Goal: Use online tool/utility

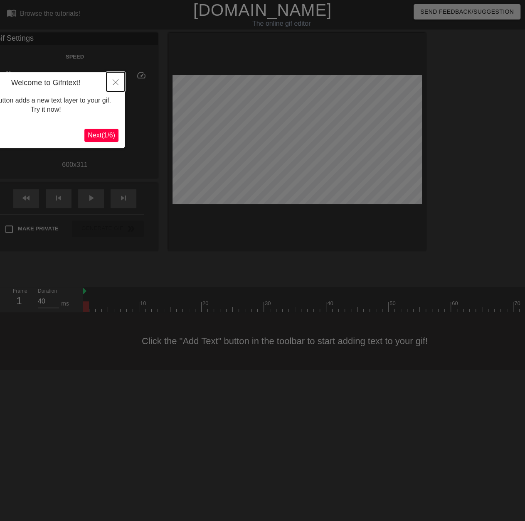
click at [117, 81] on icon "Close" at bounding box center [116, 82] width 6 height 6
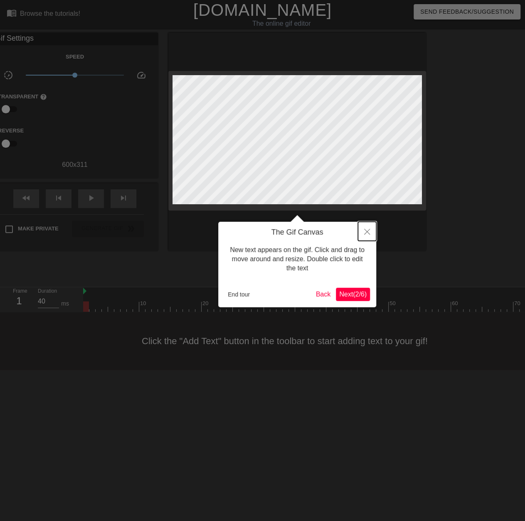
click at [365, 233] on icon "Close" at bounding box center [367, 232] width 6 height 6
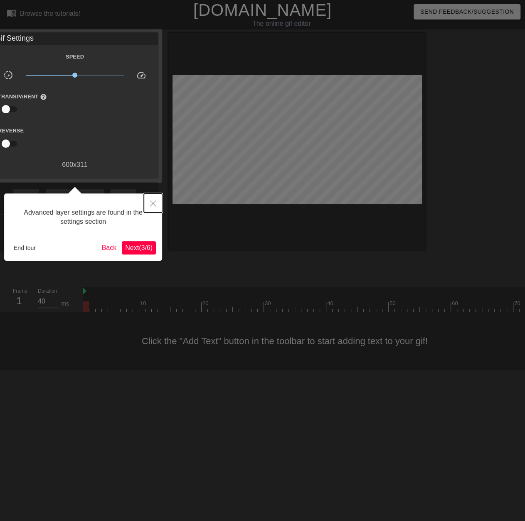
click at [154, 204] on icon "Close" at bounding box center [153, 204] width 6 height 6
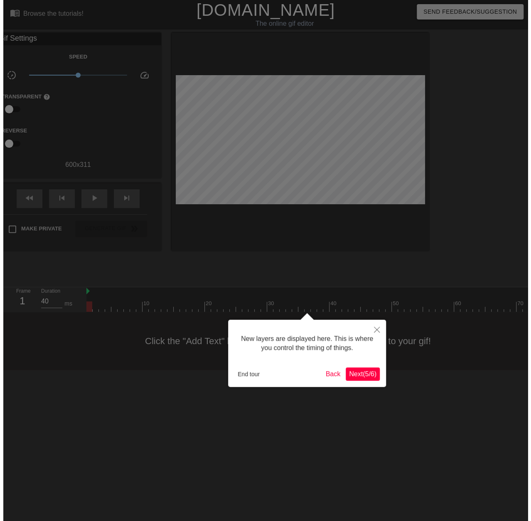
scroll to position [7, 0]
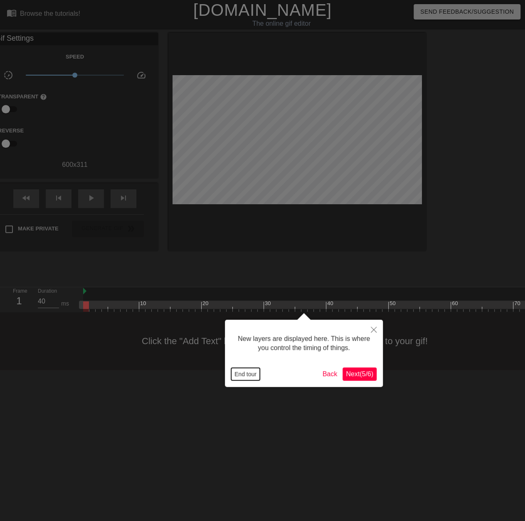
click at [241, 369] on button "End tour" at bounding box center [245, 374] width 29 height 12
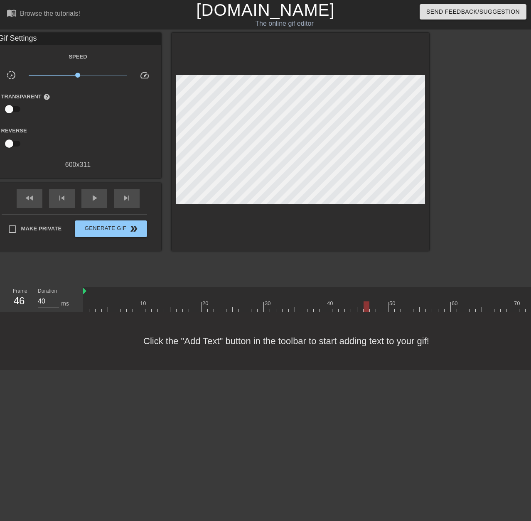
drag, startPoint x: 86, startPoint y: 305, endPoint x: 346, endPoint y: 308, distance: 259.3
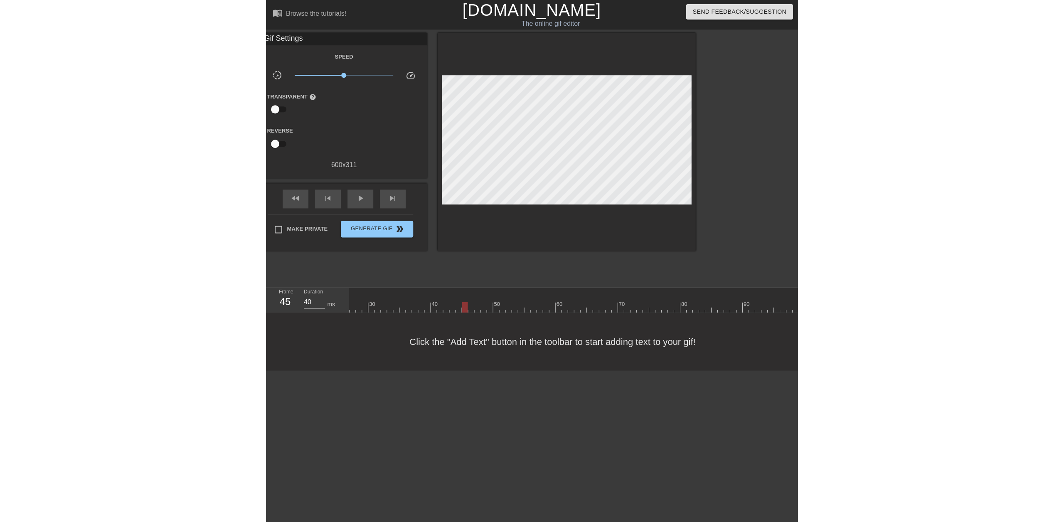
scroll to position [7, 161]
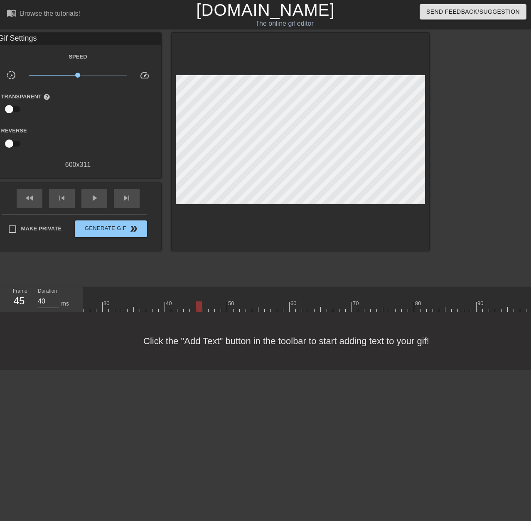
click at [199, 304] on div at bounding box center [199, 307] width 6 height 10
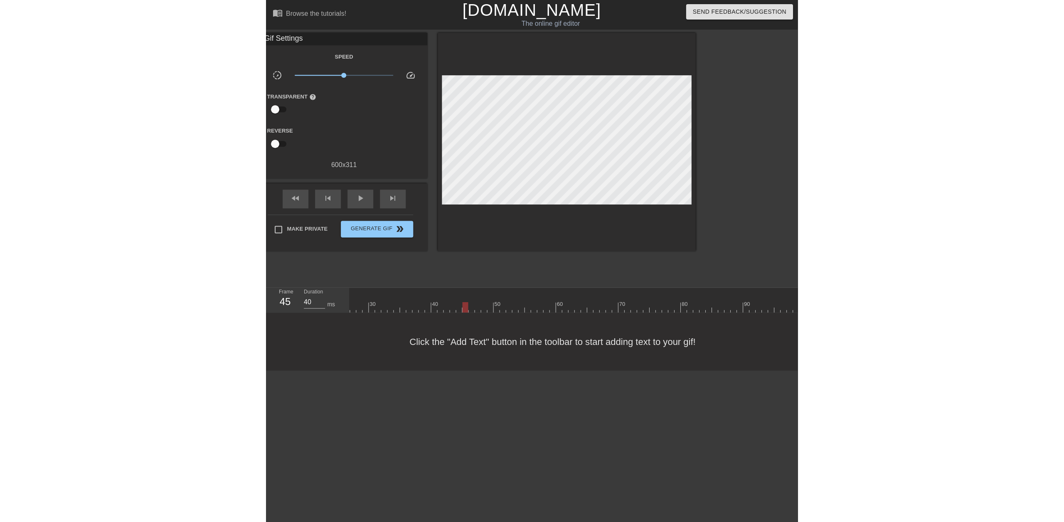
scroll to position [7, 31]
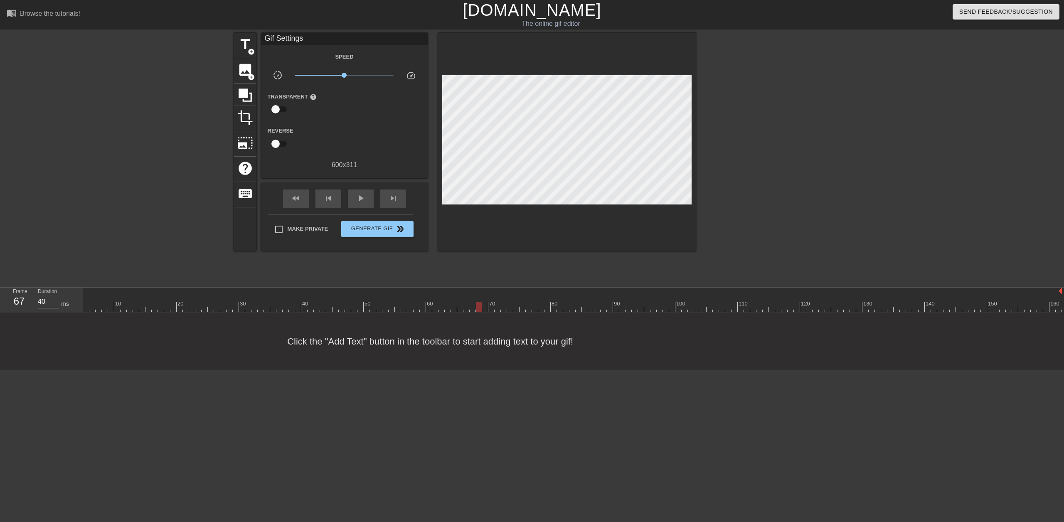
drag, startPoint x: 330, startPoint y: 308, endPoint x: 464, endPoint y: 311, distance: 133.8
click at [464, 311] on div at bounding box center [560, 307] width 1004 height 10
click at [252, 41] on span "title" at bounding box center [245, 45] width 16 height 16
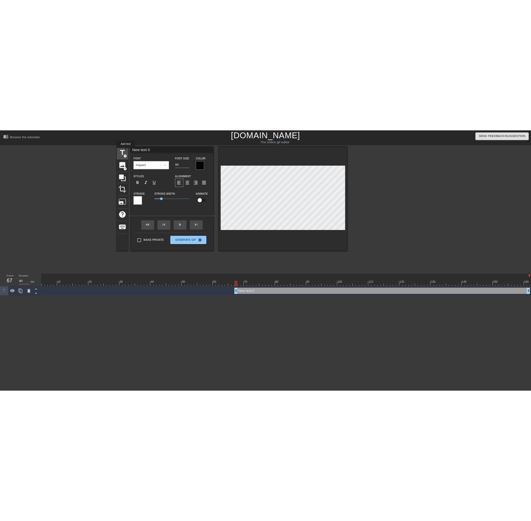
scroll to position [0, 25]
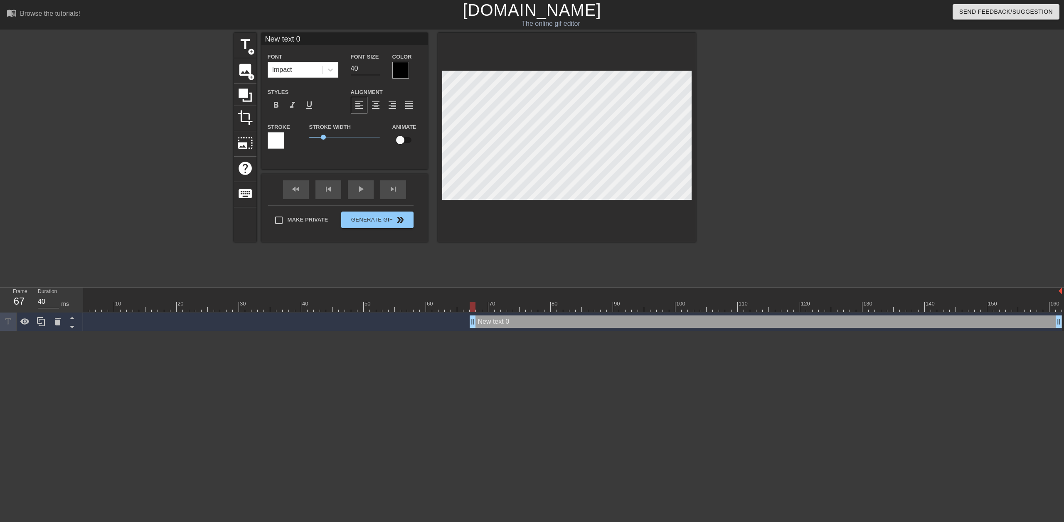
drag, startPoint x: 310, startPoint y: 39, endPoint x: 204, endPoint y: 68, distance: 109.9
click at [235, 49] on div "title add_circle image add_circle crop photo_size_select_large help keyboard Ne…" at bounding box center [465, 137] width 462 height 209
type input "AGP"
click at [406, 69] on div at bounding box center [400, 70] width 17 height 17
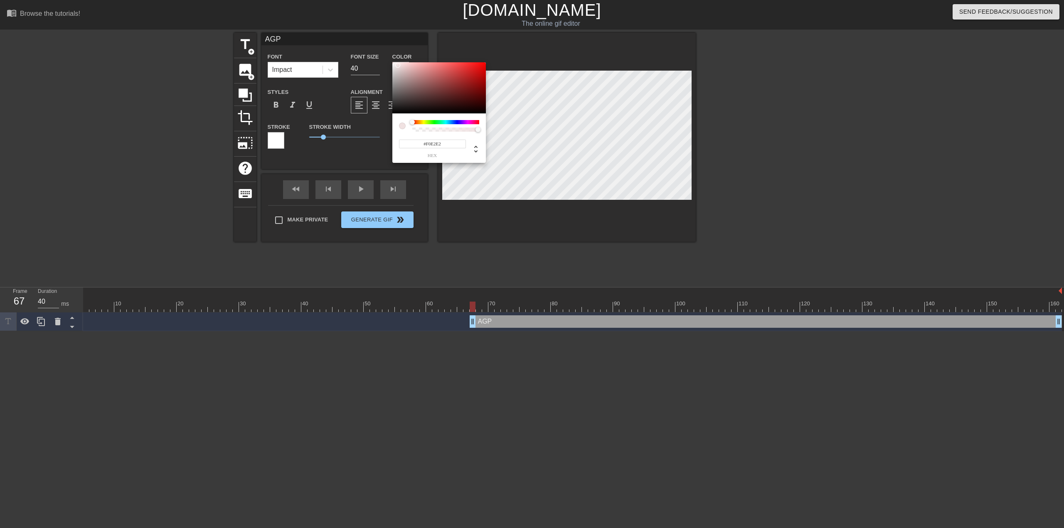
type input "#FFFFFF"
drag, startPoint x: 426, startPoint y: 82, endPoint x: 384, endPoint y: 71, distance: 44.1
click at [379, 53] on div "#FFFFFF hex" at bounding box center [532, 264] width 1064 height 528
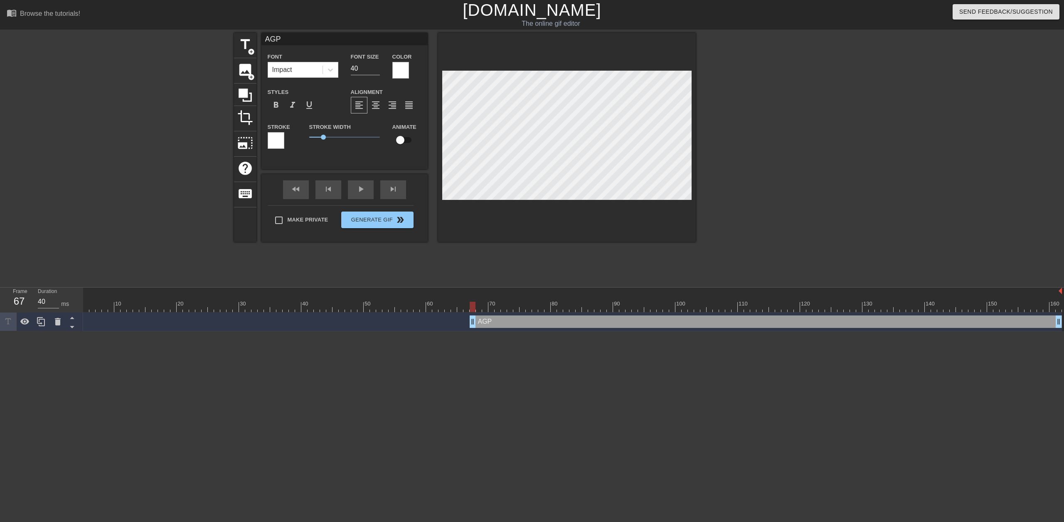
click at [281, 145] on div at bounding box center [276, 140] width 17 height 17
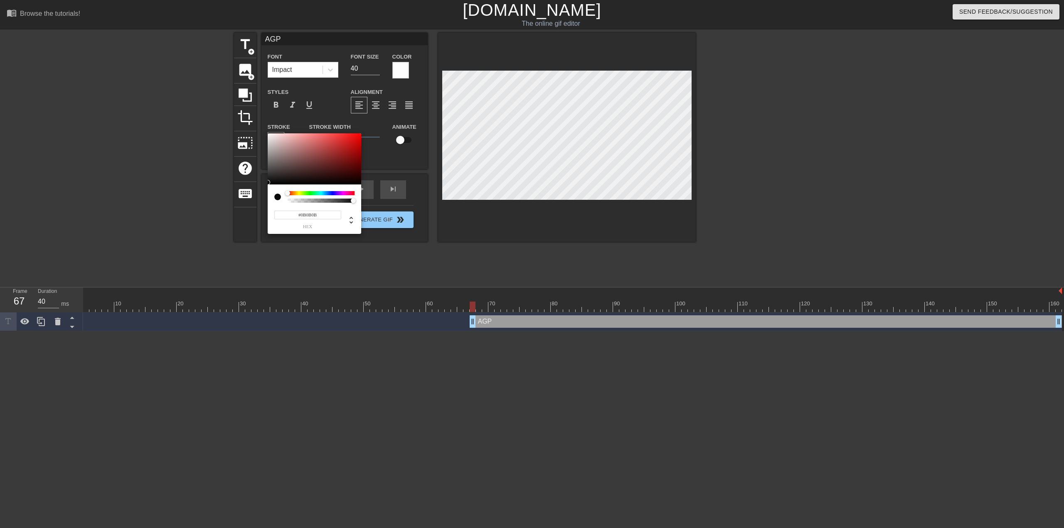
type input "#000000"
drag, startPoint x: 283, startPoint y: 152, endPoint x: 259, endPoint y: 236, distance: 87.2
click at [246, 223] on div "#000000 hex" at bounding box center [532, 264] width 1064 height 528
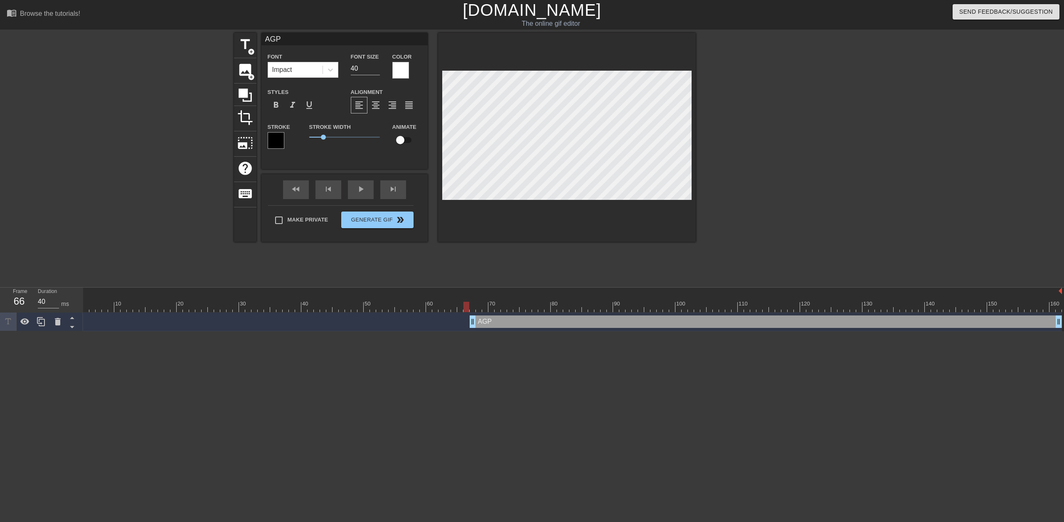
drag, startPoint x: 475, startPoint y: 305, endPoint x: 416, endPoint y: 157, distance: 159.0
click at [465, 305] on div at bounding box center [466, 307] width 6 height 10
click at [400, 138] on input "checkbox" at bounding box center [399, 140] width 47 height 16
checkbox input "true"
drag, startPoint x: 462, startPoint y: 307, endPoint x: 617, endPoint y: 306, distance: 155.4
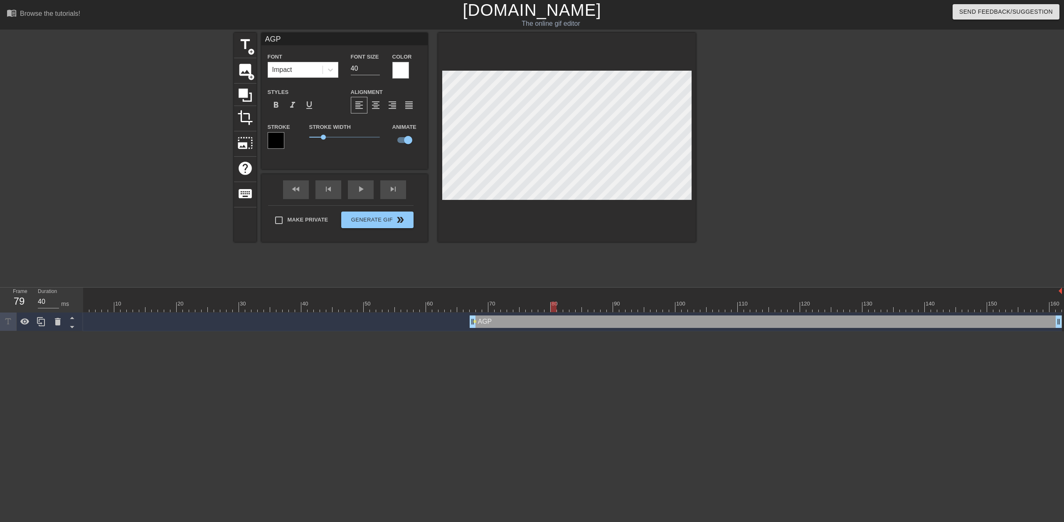
click at [531, 309] on div at bounding box center [560, 307] width 1004 height 10
drag, startPoint x: 656, startPoint y: 305, endPoint x: 736, endPoint y: 306, distance: 80.2
click at [531, 307] on div at bounding box center [728, 307] width 6 height 10
drag, startPoint x: 736, startPoint y: 307, endPoint x: 880, endPoint y: 308, distance: 143.8
click at [531, 310] on div at bounding box center [560, 307] width 1004 height 10
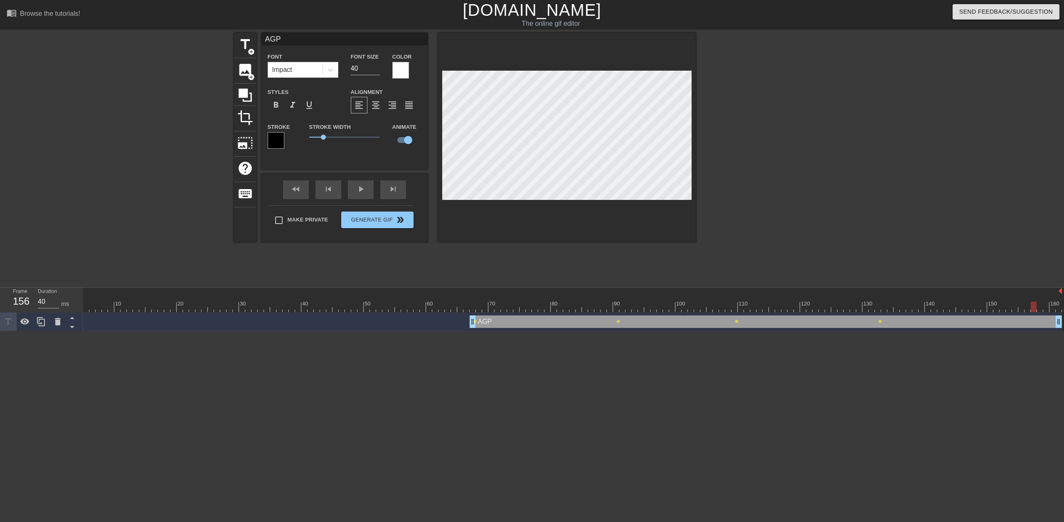
drag, startPoint x: 880, startPoint y: 307, endPoint x: 1031, endPoint y: 320, distance: 151.0
click at [531, 320] on div "10 20 30 40 50 60 70 80 90 100 110 120 130 140 150 160" at bounding box center [573, 310] width 981 height 44
drag, startPoint x: 1027, startPoint y: 306, endPoint x: 1063, endPoint y: 311, distance: 36.5
click at [531, 311] on div "10 20 30 40 50 60 70 80 90 100 110 120 130 140 150 160" at bounding box center [573, 310] width 981 height 44
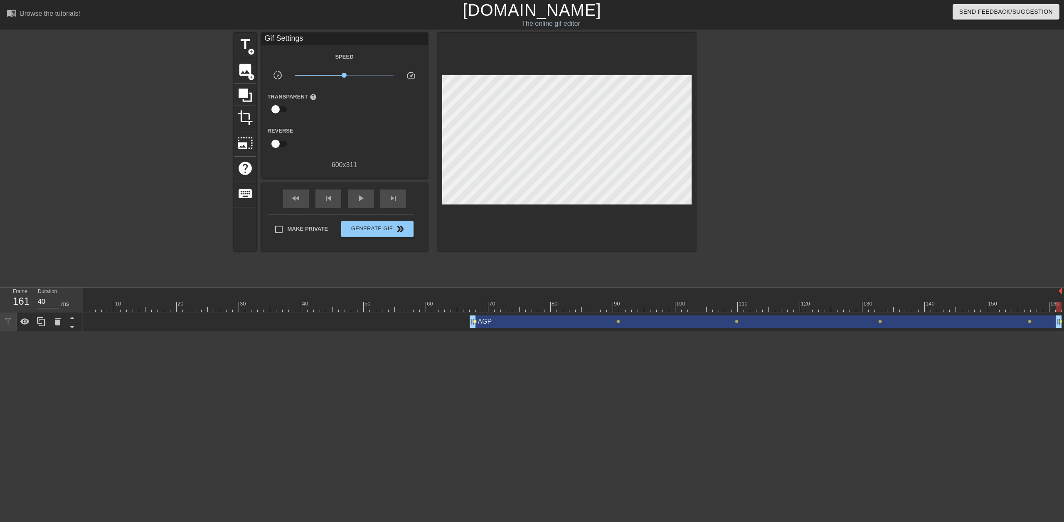
click at [475, 321] on span "lens" at bounding box center [475, 322] width 4 height 4
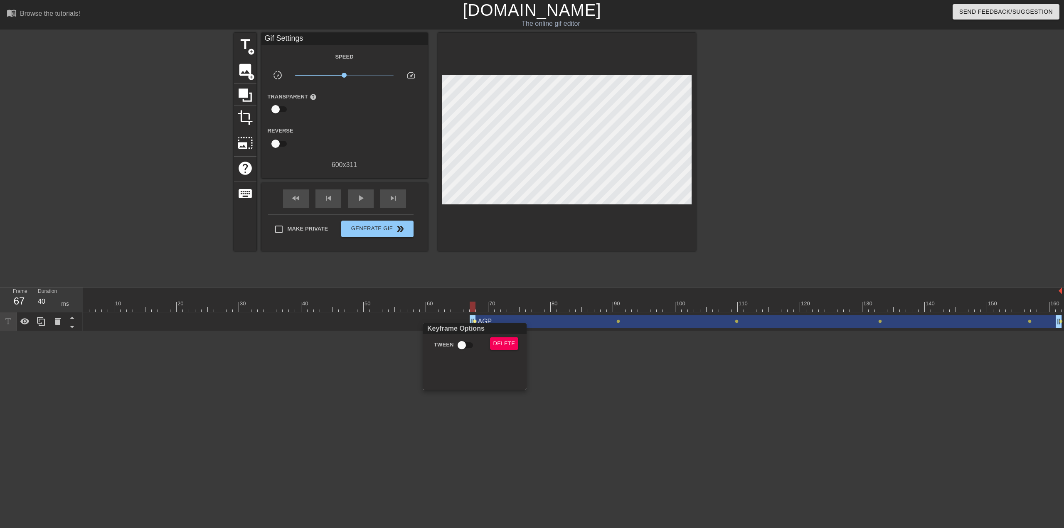
click at [465, 345] on input "Tween" at bounding box center [461, 345] width 47 height 16
checkbox input "true"
click at [531, 311] on div at bounding box center [532, 264] width 1064 height 528
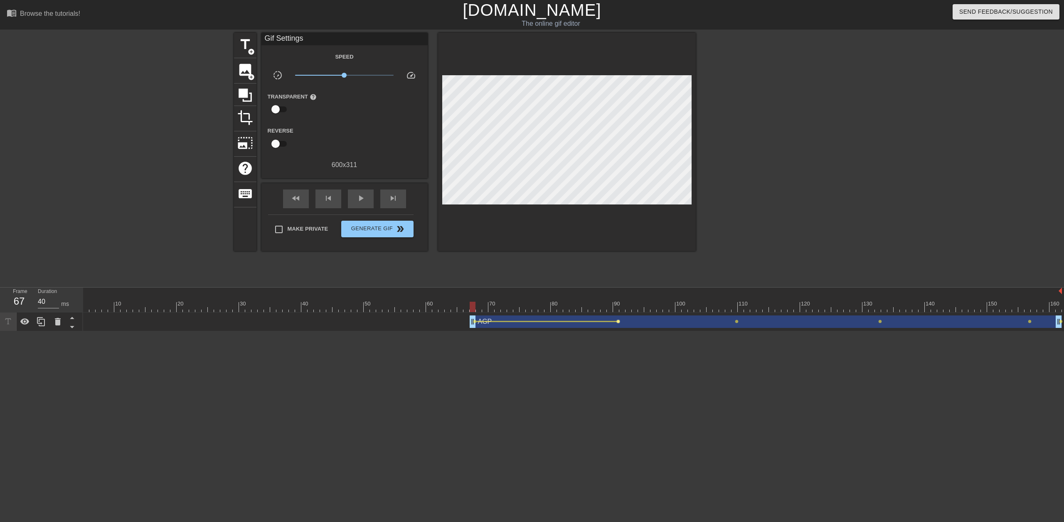
click at [531, 320] on span "lens" at bounding box center [618, 322] width 4 height 4
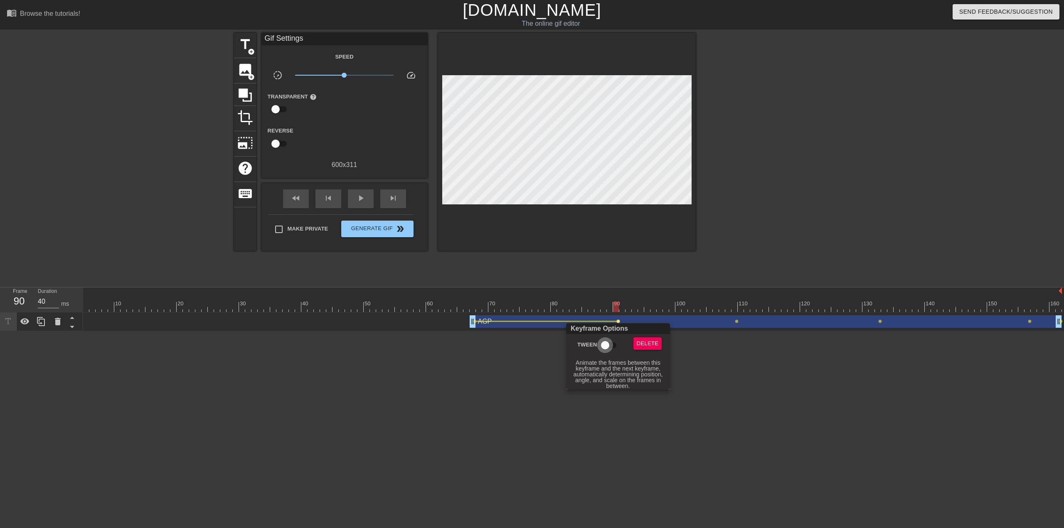
drag, startPoint x: 605, startPoint y: 339, endPoint x: 656, endPoint y: 325, distance: 52.9
click at [531, 339] on input "Tween" at bounding box center [604, 345] width 47 height 16
checkbox input "true"
click at [531, 322] on div at bounding box center [532, 264] width 1064 height 528
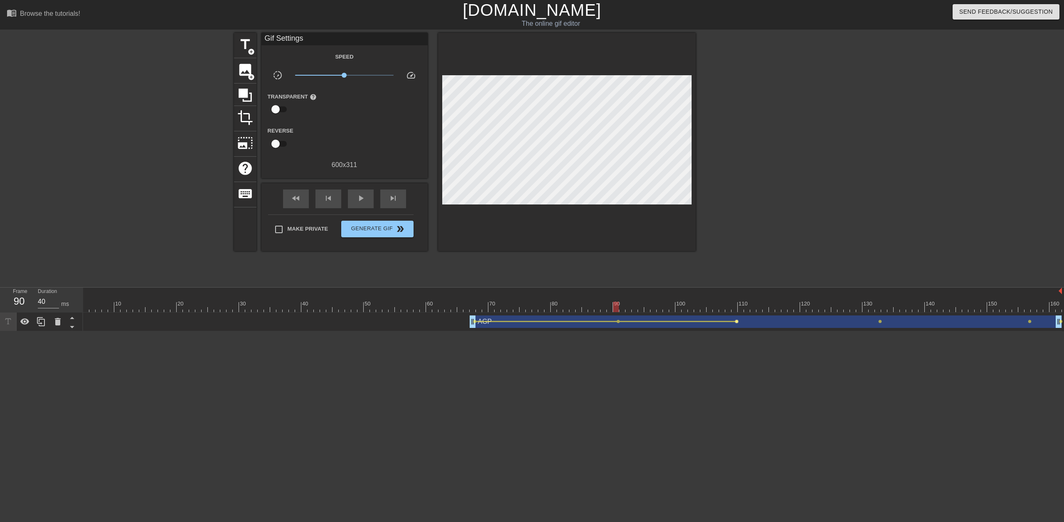
click at [531, 320] on span "lens" at bounding box center [737, 322] width 4 height 4
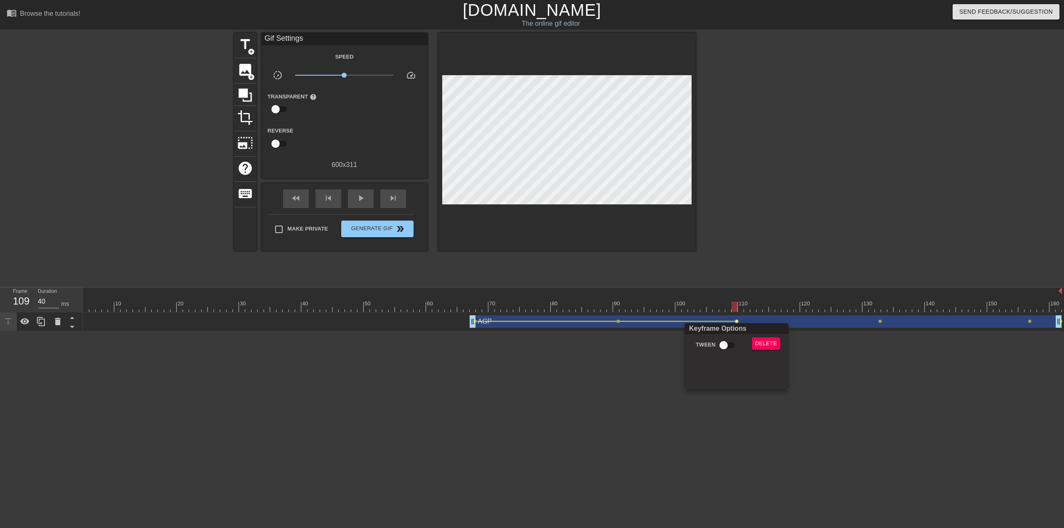
click at [531, 344] on input "Tween" at bounding box center [723, 345] width 47 height 16
checkbox input "true"
click at [531, 324] on div at bounding box center [532, 264] width 1064 height 528
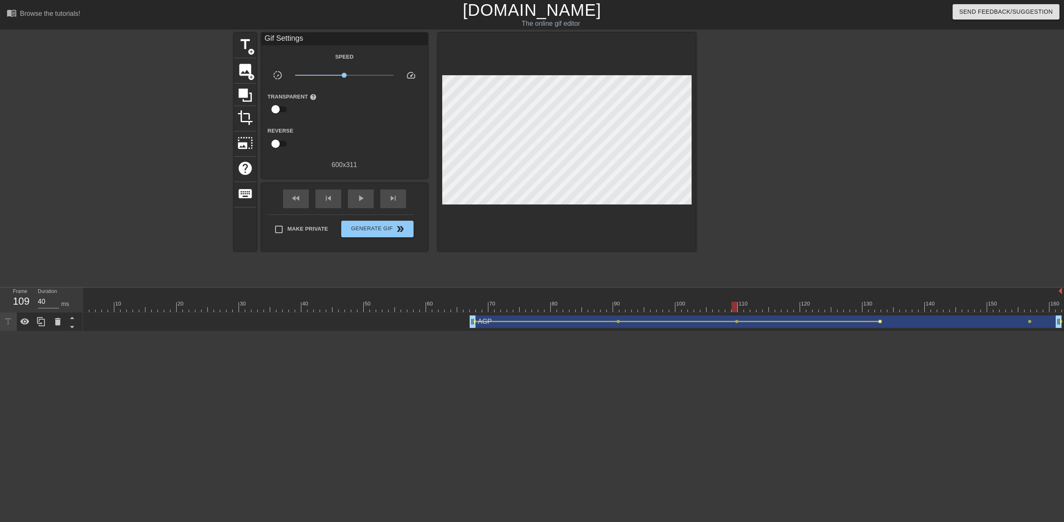
click at [531, 323] on span "lens" at bounding box center [880, 322] width 4 height 4
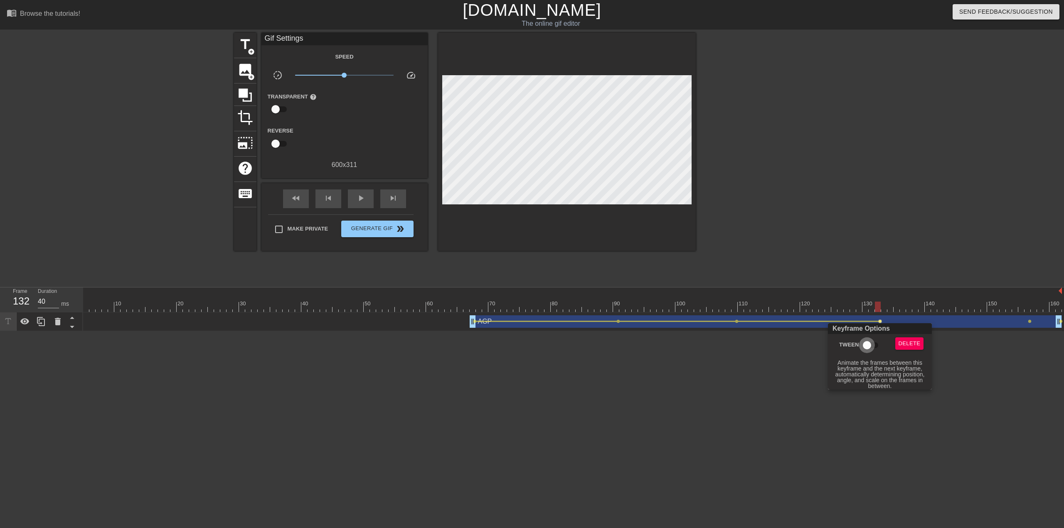
click at [531, 344] on input "Tween" at bounding box center [866, 345] width 47 height 16
checkbox input "true"
click at [531, 320] on div at bounding box center [532, 264] width 1064 height 528
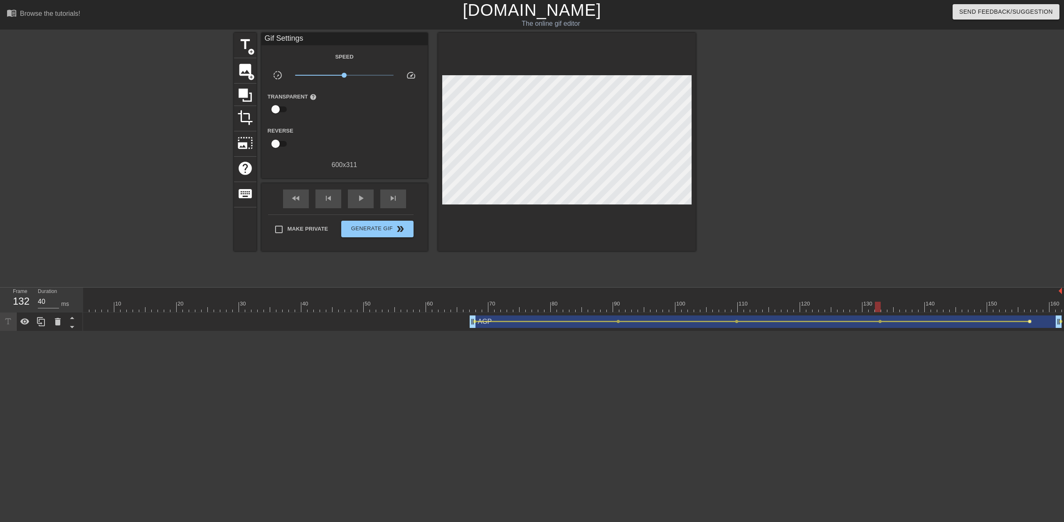
click at [531, 321] on span "lens" at bounding box center [1030, 322] width 4 height 4
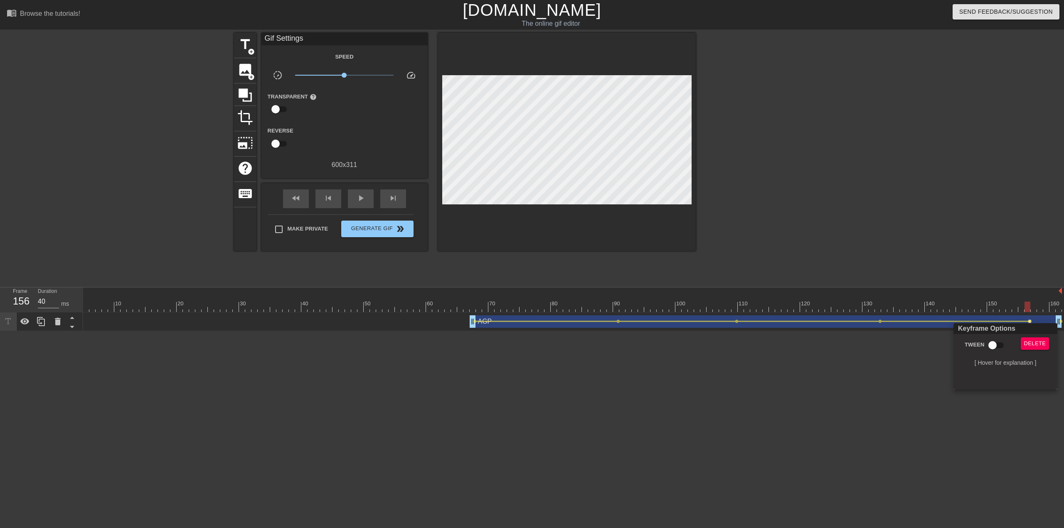
click at [531, 344] on span "Tween" at bounding box center [974, 345] width 20 height 8
click at [531, 344] on input "Tween" at bounding box center [992, 345] width 47 height 16
checkbox input "true"
click at [362, 199] on div at bounding box center [532, 264] width 1064 height 528
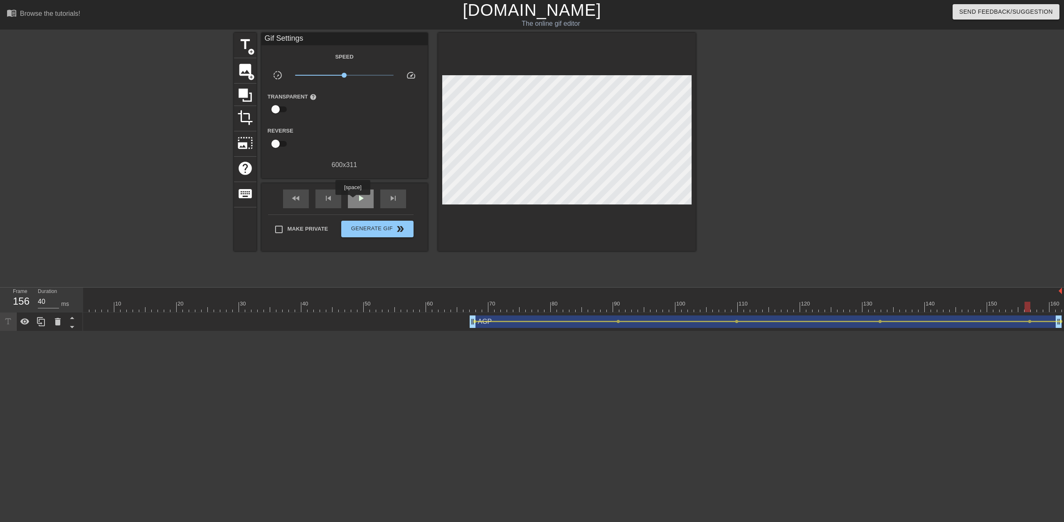
click at [352, 201] on div "play_arrow" at bounding box center [361, 198] width 26 height 19
click at [395, 231] on span "Generate Gif double_arrow" at bounding box center [376, 229] width 65 height 10
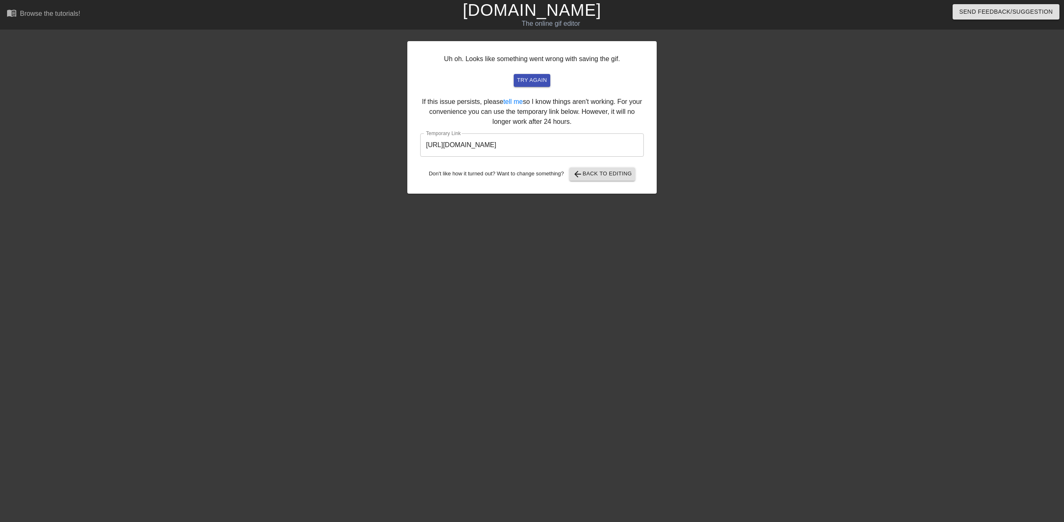
click at [531, 145] on input "[URL][DOMAIN_NAME]" at bounding box center [532, 144] width 224 height 23
